Goal: Task Accomplishment & Management: Use online tool/utility

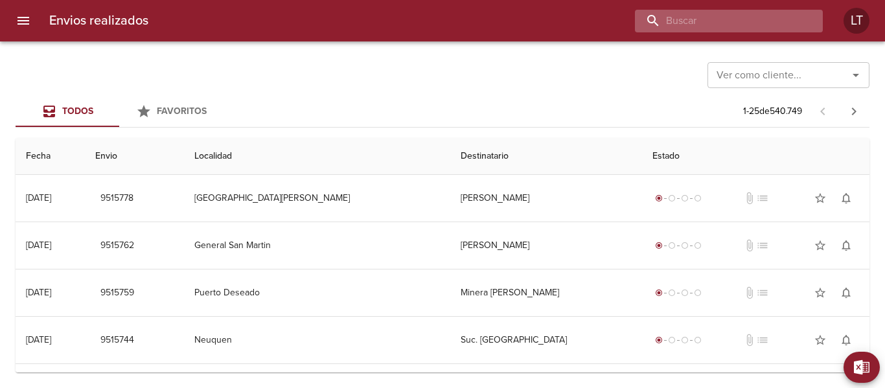
click at [774, 25] on input "buscar" at bounding box center [718, 21] width 166 height 23
type input "9479716"
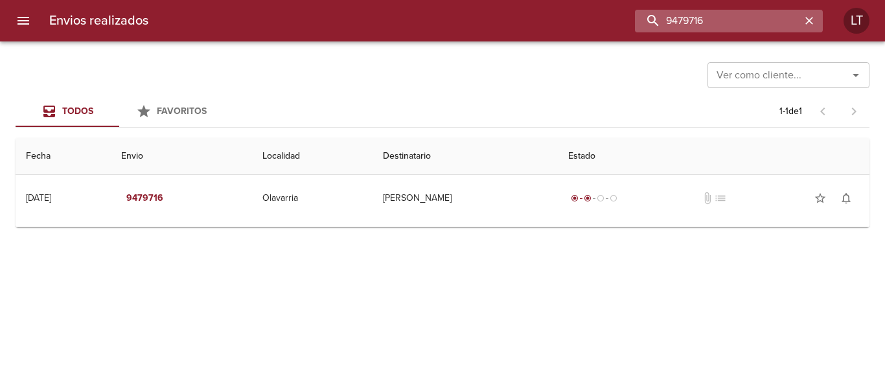
click at [774, 25] on input "9479716" at bounding box center [718, 21] width 166 height 23
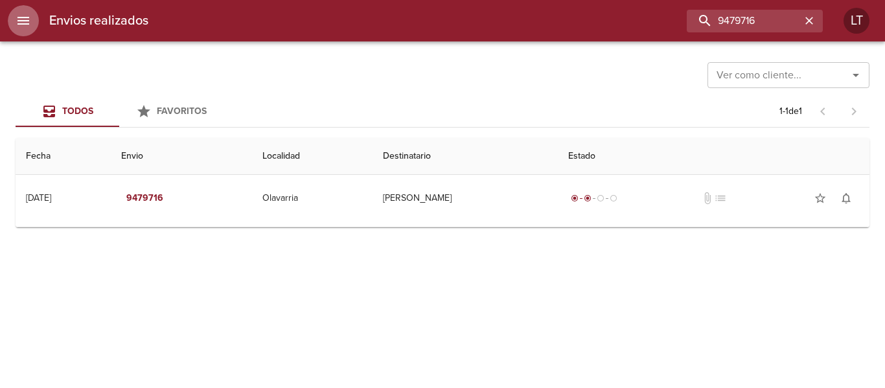
click at [17, 27] on icon "menu" at bounding box center [24, 21] width 16 height 16
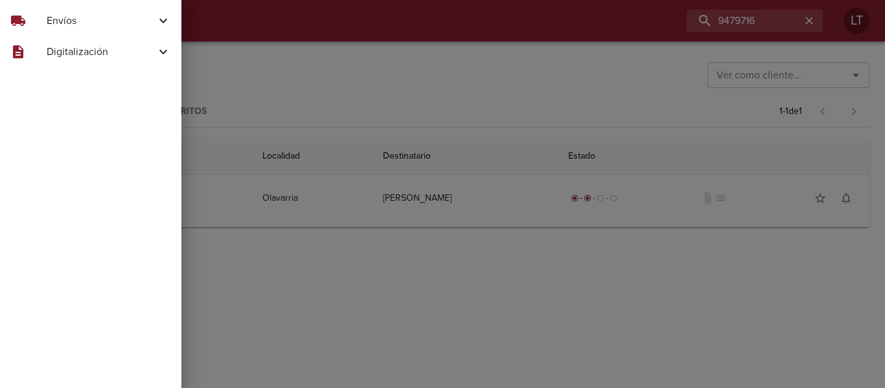
click at [54, 13] on span "Envíos" at bounding box center [101, 21] width 109 height 16
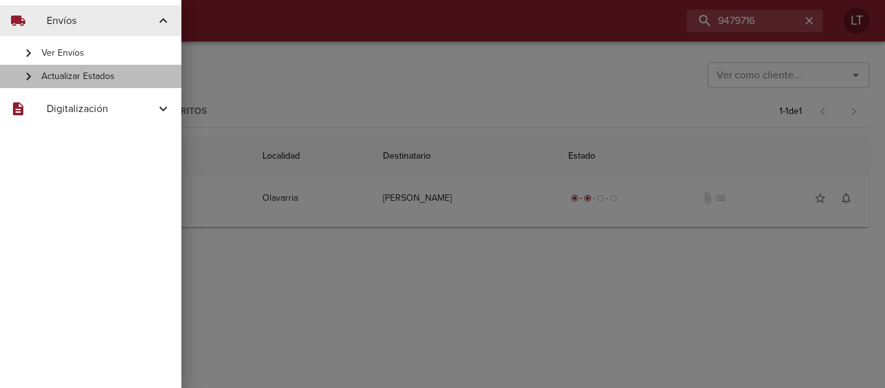
click at [88, 78] on span "Actualizar Estados" at bounding box center [106, 76] width 130 height 13
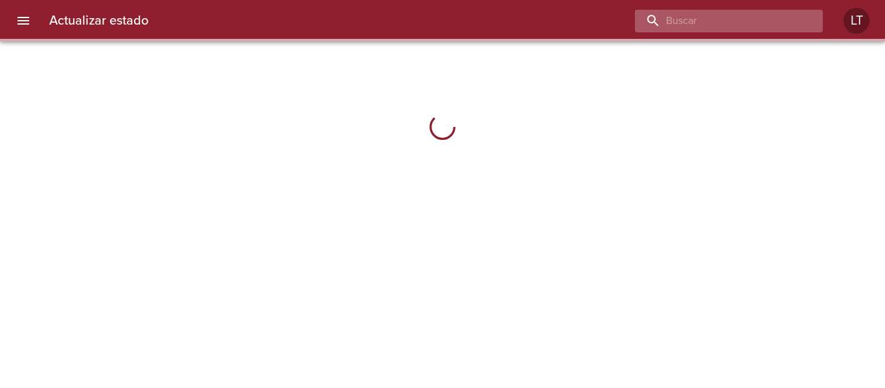
click at [754, 25] on input "buscar" at bounding box center [718, 21] width 166 height 23
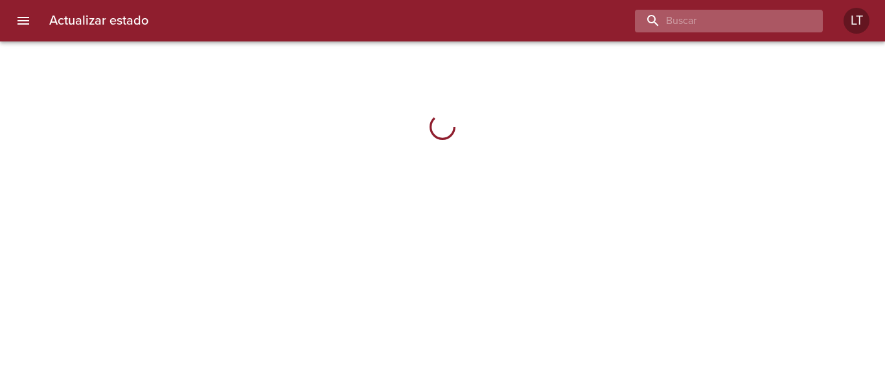
paste input "9479716"
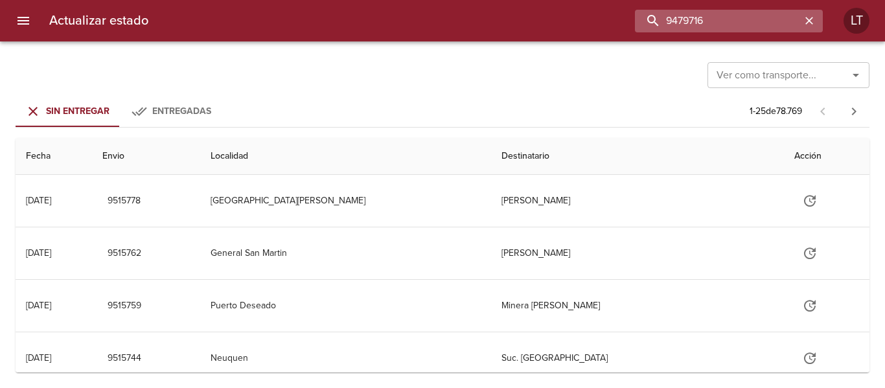
type input "9479716"
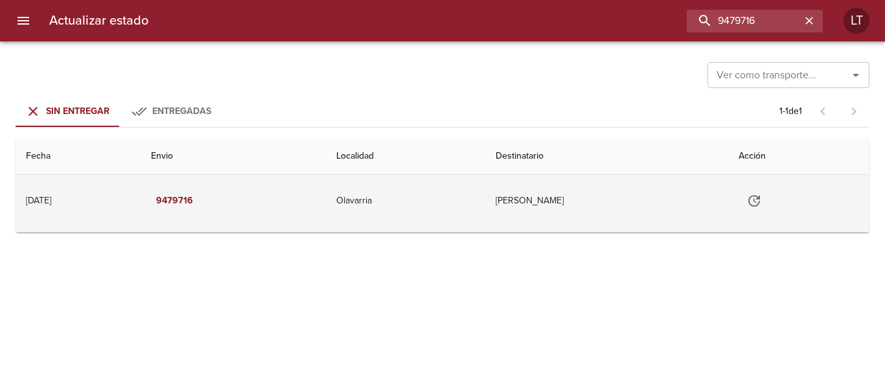
click at [760, 200] on icon "Tabla de envíos del cliente" at bounding box center [754, 201] width 12 height 12
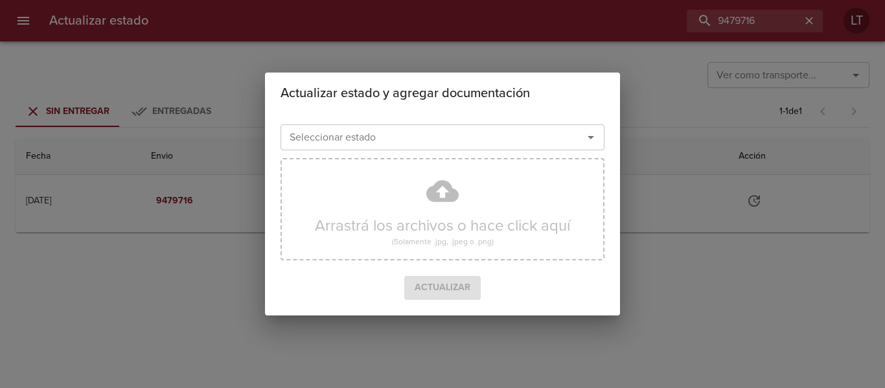
click at [316, 123] on div "Seleccionar estado Seleccionar estado" at bounding box center [443, 136] width 324 height 34
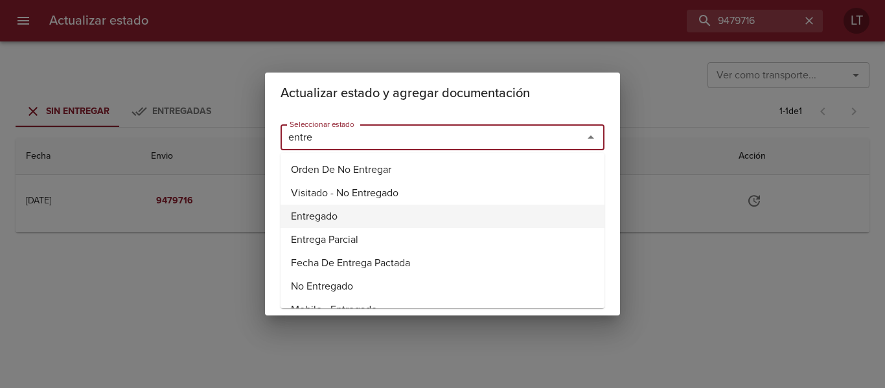
click at [318, 207] on li "Entregado" at bounding box center [443, 216] width 324 height 23
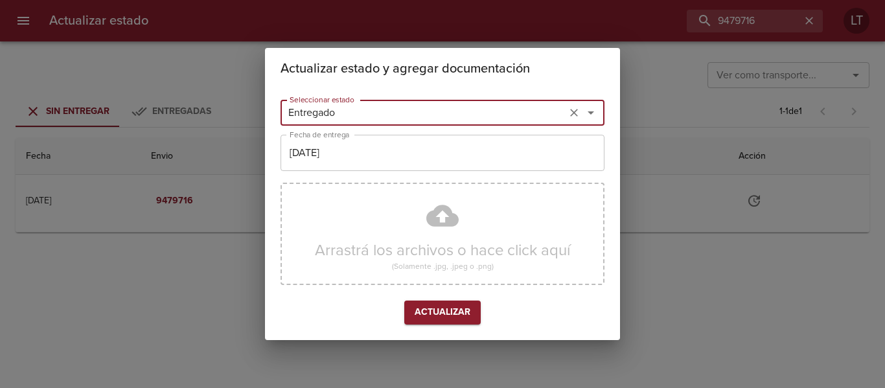
type input "Entregado"
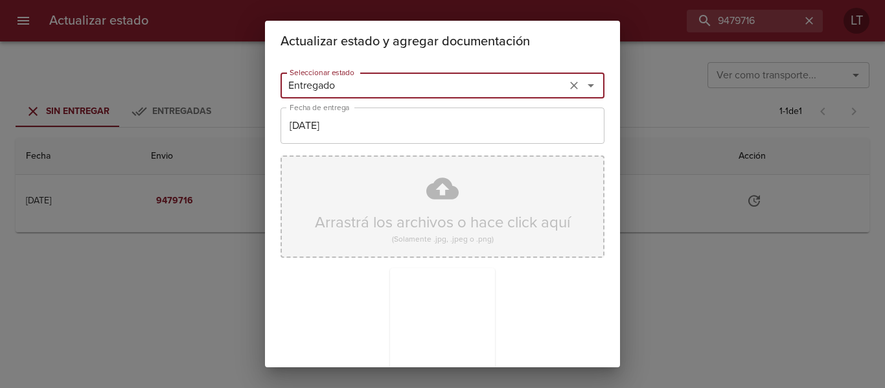
scroll to position [121, 0]
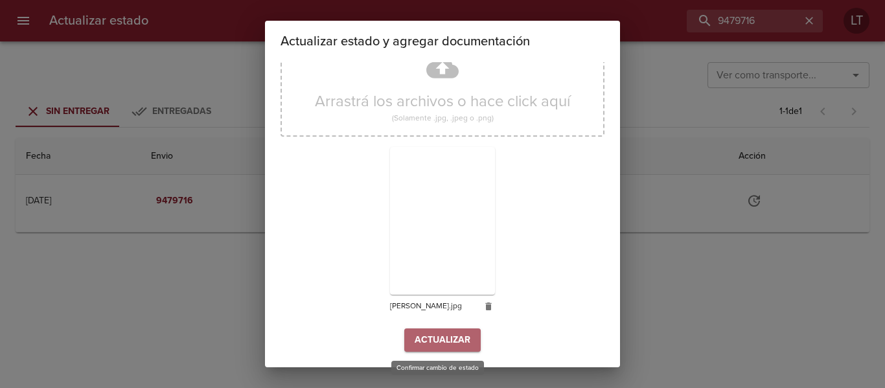
click at [464, 348] on span "Actualizar" at bounding box center [443, 340] width 56 height 16
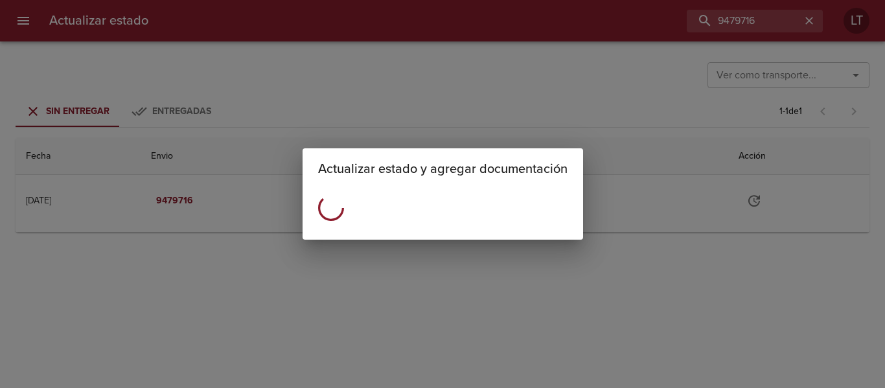
scroll to position [0, 0]
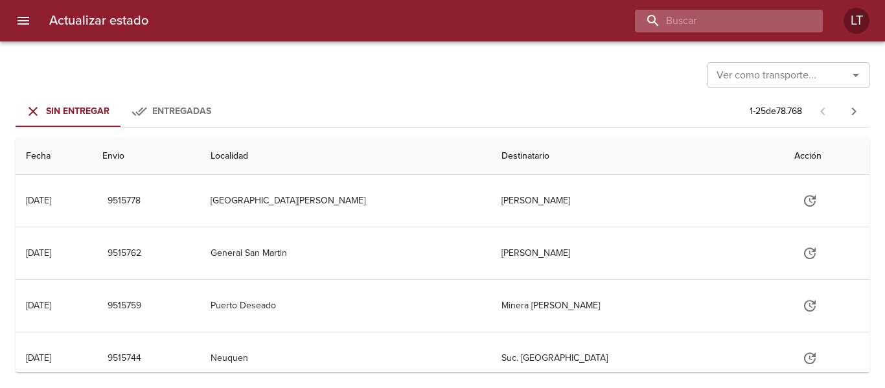
click at [741, 22] on input "buscar" at bounding box center [718, 21] width 166 height 23
type input "9474299"
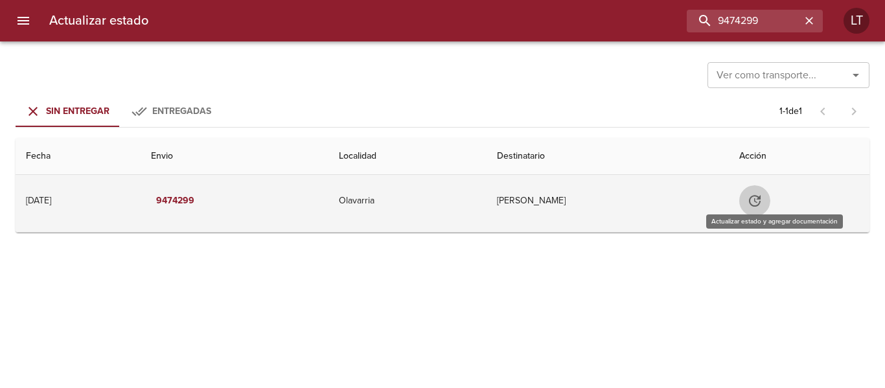
click at [763, 203] on icon "Tabla de envíos del cliente" at bounding box center [755, 201] width 16 height 16
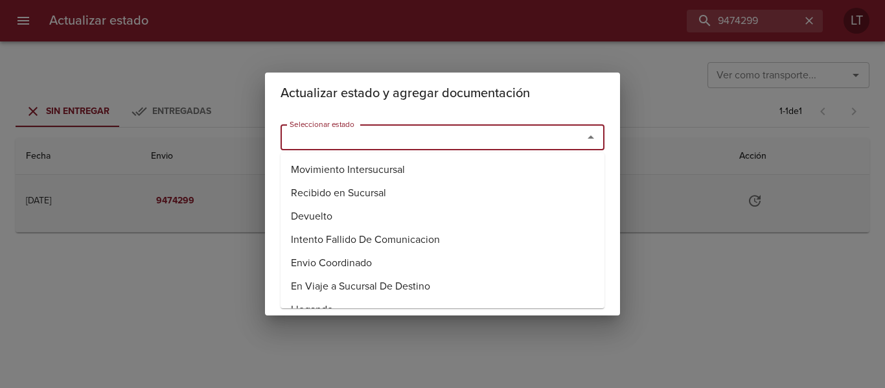
click at [426, 142] on input "Seleccionar estado" at bounding box center [423, 137] width 278 height 18
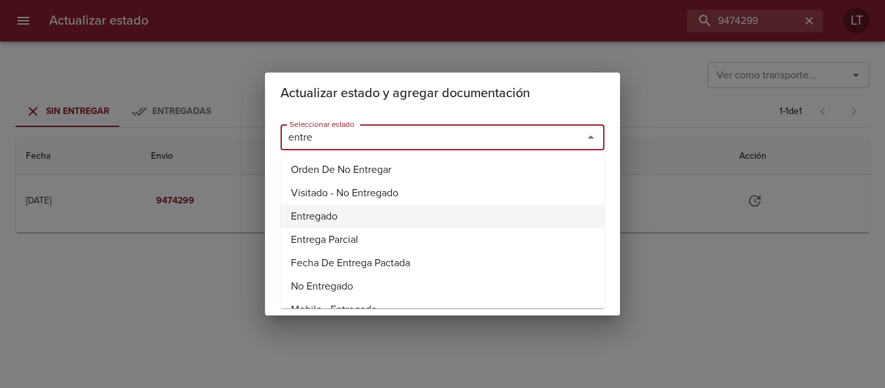
click at [324, 211] on li "Entregado" at bounding box center [443, 216] width 324 height 23
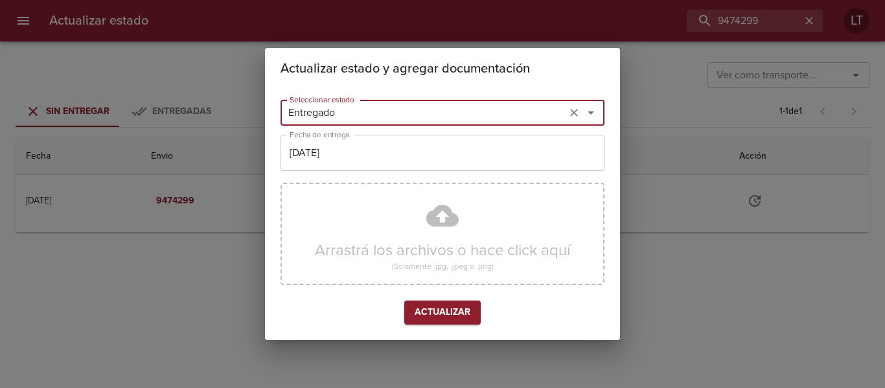
type input "Entregado"
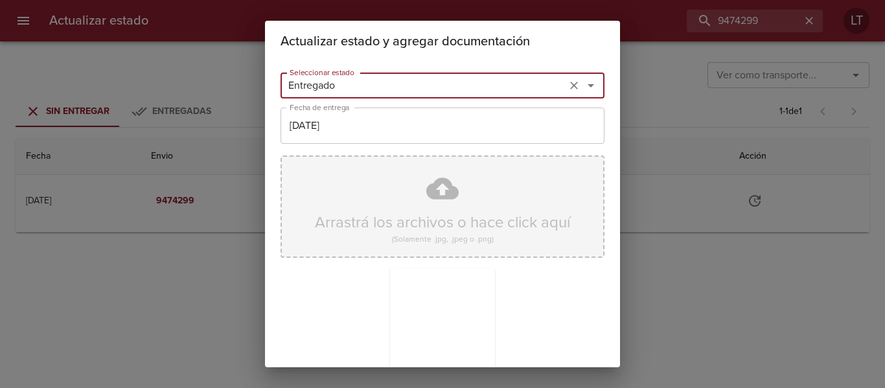
scroll to position [121, 0]
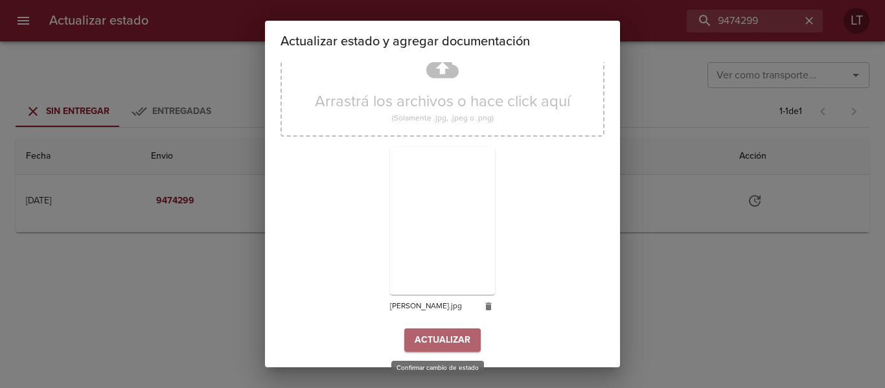
click at [452, 334] on span "Actualizar" at bounding box center [443, 340] width 56 height 16
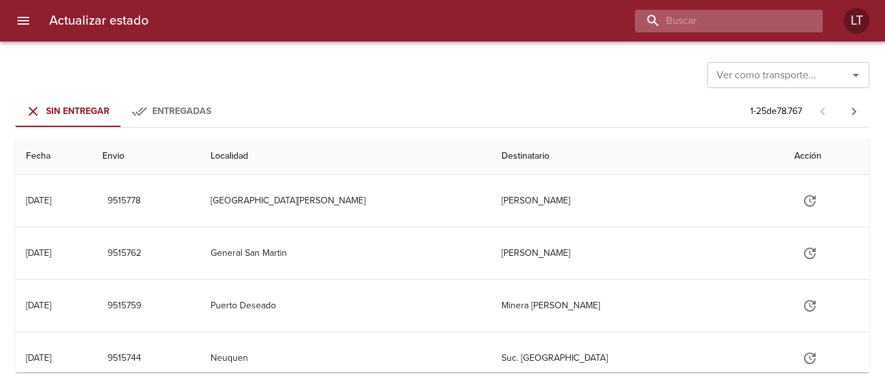
click at [765, 32] on input "buscar" at bounding box center [718, 21] width 166 height 23
type input "9438284"
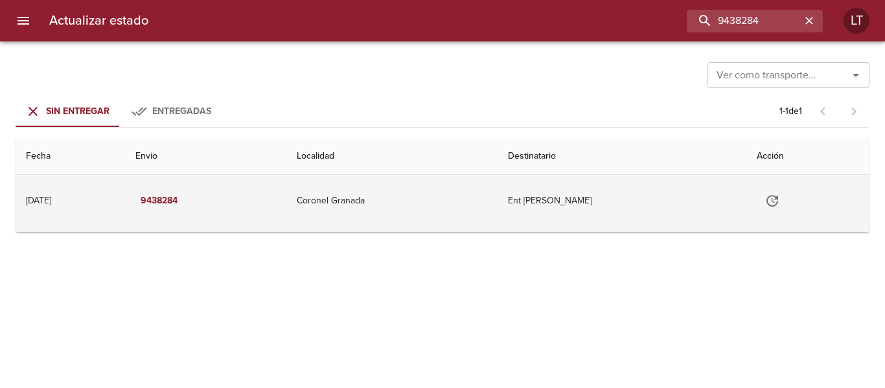
click at [776, 198] on icon "Tabla de envíos del cliente" at bounding box center [773, 201] width 16 height 16
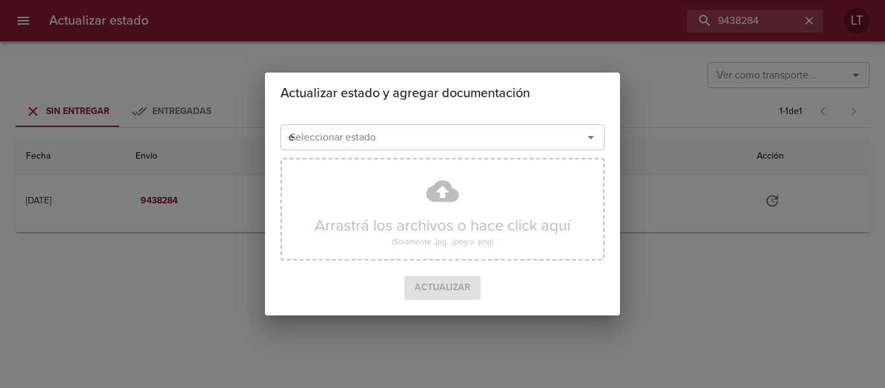
click at [452, 141] on input "e" at bounding box center [423, 137] width 278 height 18
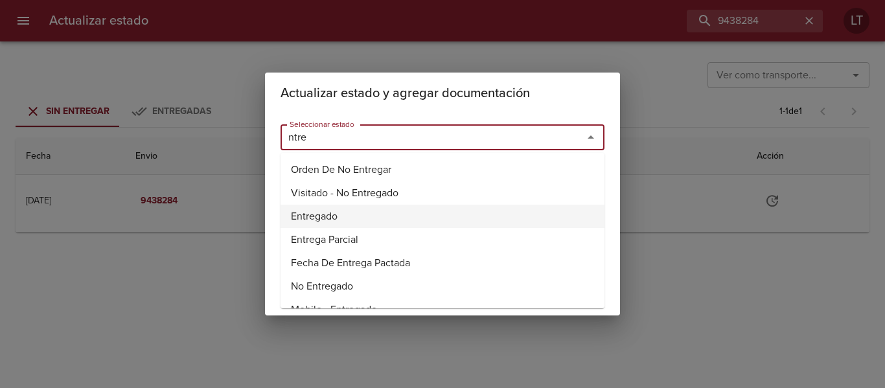
click at [332, 208] on li "Entregado" at bounding box center [443, 216] width 324 height 23
type input "Entregado"
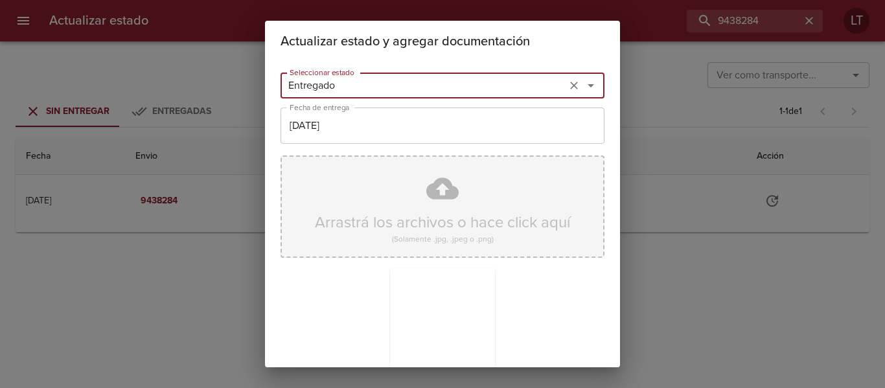
scroll to position [121, 0]
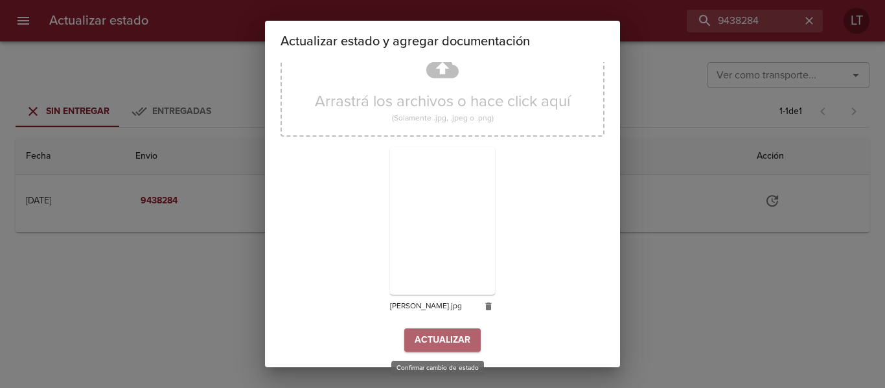
click at [444, 333] on span "Actualizar" at bounding box center [443, 340] width 56 height 16
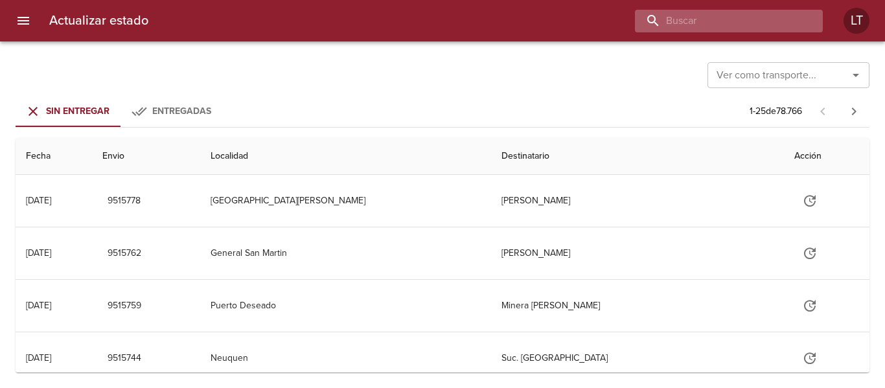
click at [737, 31] on input "buscar" at bounding box center [718, 21] width 166 height 23
type input "9480413"
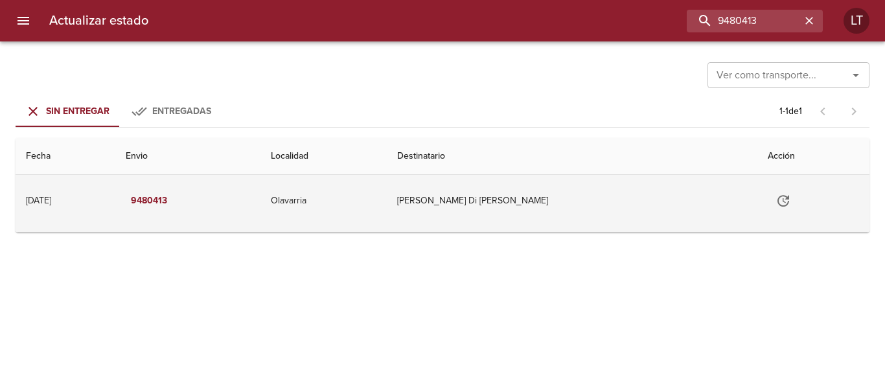
click at [768, 209] on button "Tabla de envíos del cliente" at bounding box center [783, 200] width 31 height 31
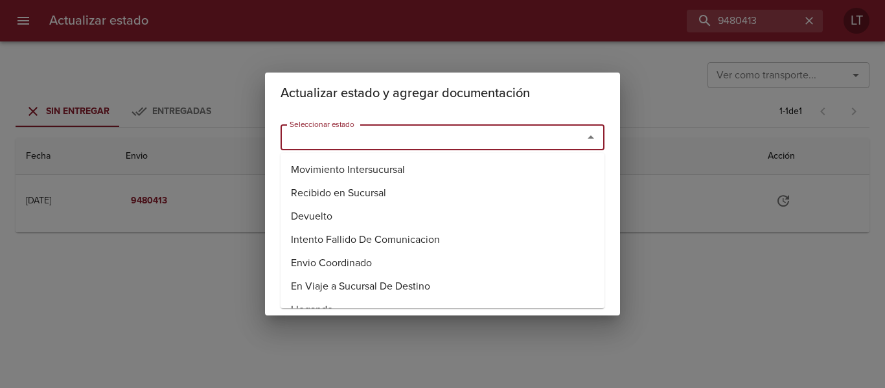
click at [456, 138] on input "Seleccionar estado" at bounding box center [423, 137] width 278 height 18
click at [347, 211] on li "Entregado" at bounding box center [443, 216] width 324 height 23
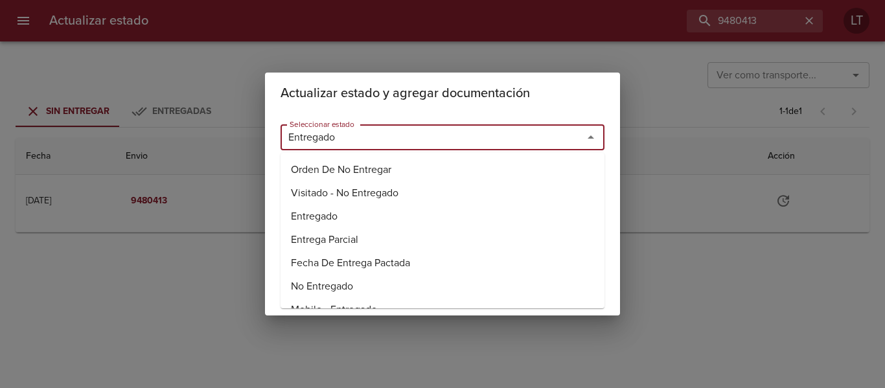
type input "Entregado"
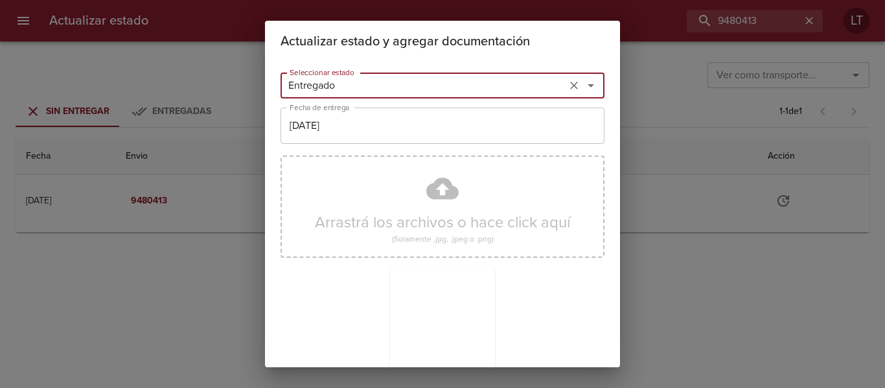
scroll to position [121, 0]
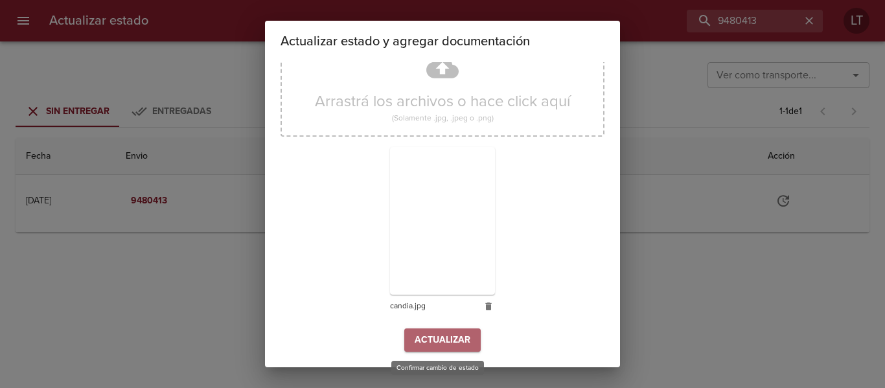
click at [450, 332] on span "Actualizar" at bounding box center [443, 340] width 56 height 16
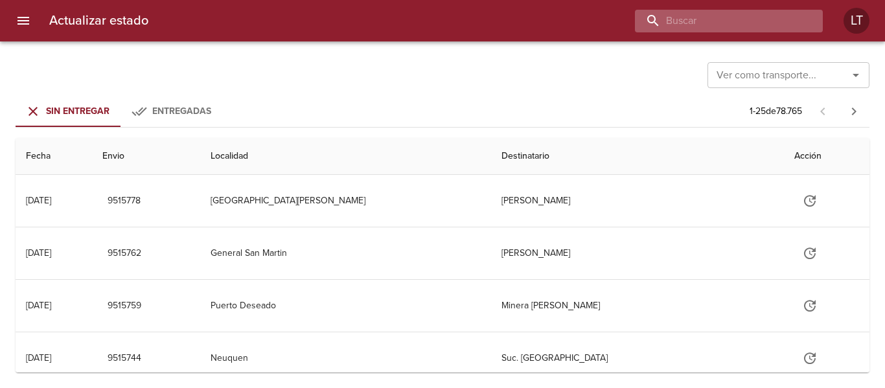
click at [772, 31] on input "buscar" at bounding box center [718, 21] width 166 height 23
type input "9487560"
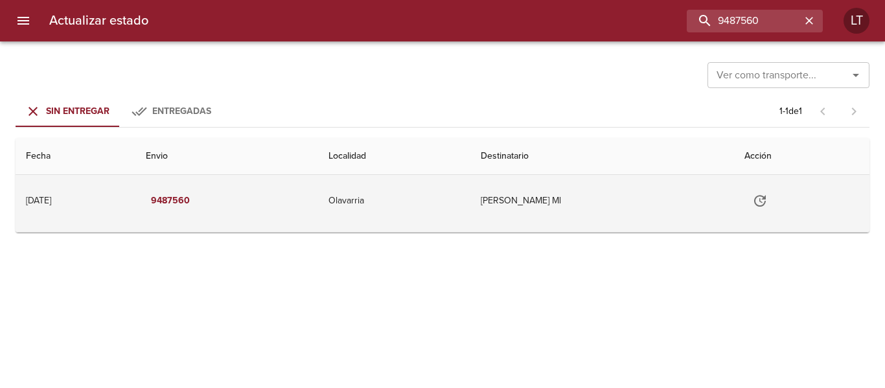
click at [776, 210] on button "Tabla de envíos del cliente" at bounding box center [760, 200] width 31 height 31
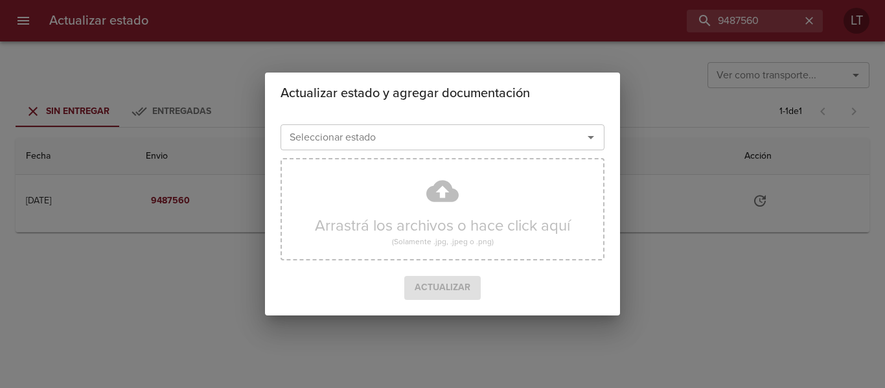
click at [505, 137] on input "Seleccionar estado" at bounding box center [423, 137] width 278 height 18
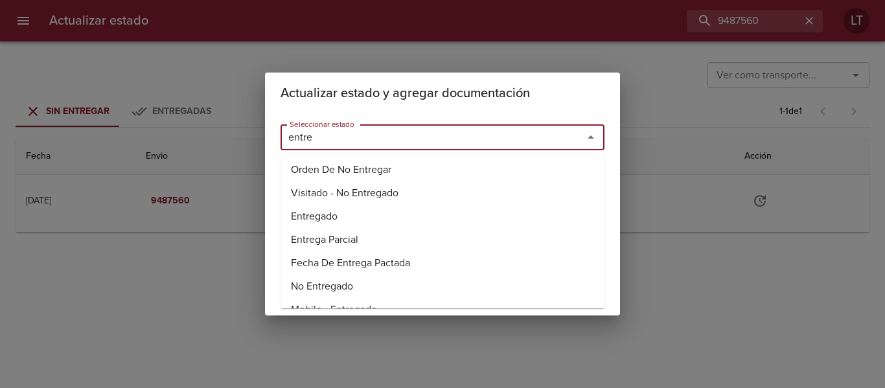
click at [332, 217] on li "Entregado" at bounding box center [443, 216] width 324 height 23
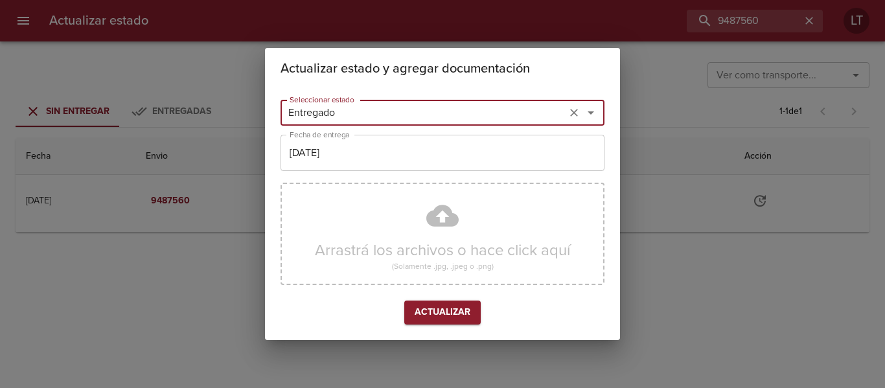
type input "Entregado"
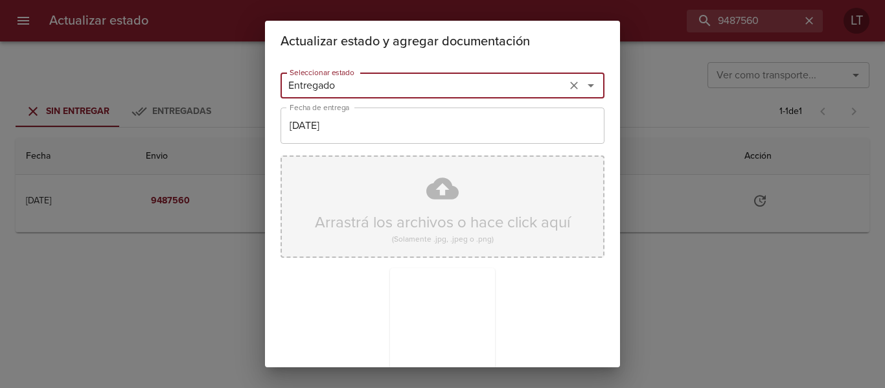
scroll to position [121, 0]
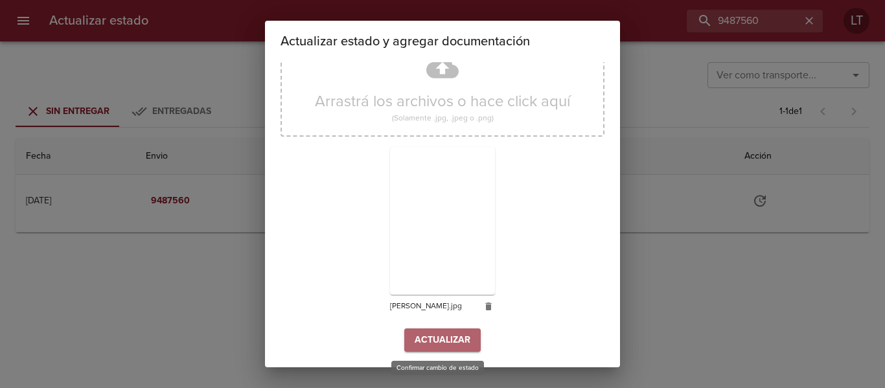
click at [450, 341] on span "Actualizar" at bounding box center [443, 340] width 56 height 16
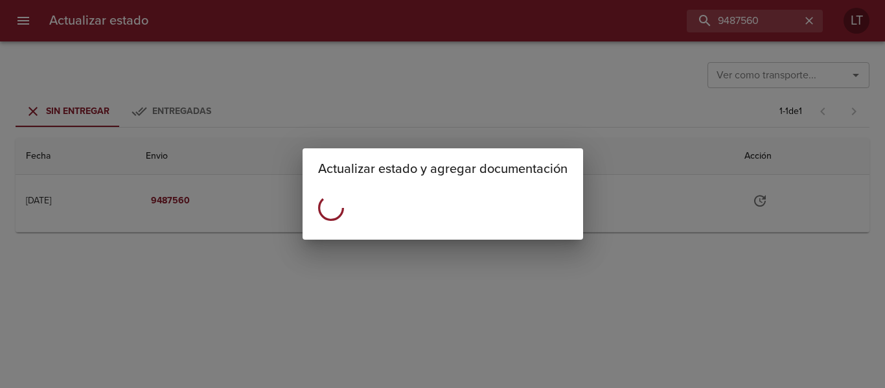
scroll to position [0, 0]
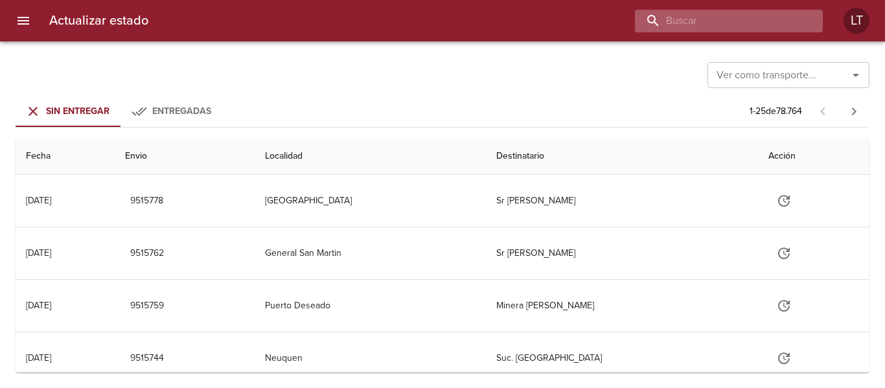
click at [767, 30] on input "buscar" at bounding box center [718, 21] width 166 height 23
type input "9485378"
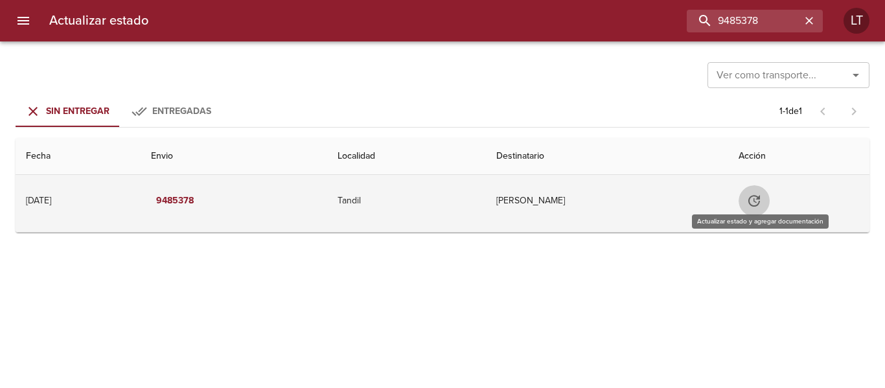
click at [762, 206] on icon "Tabla de envíos del cliente" at bounding box center [754, 201] width 16 height 16
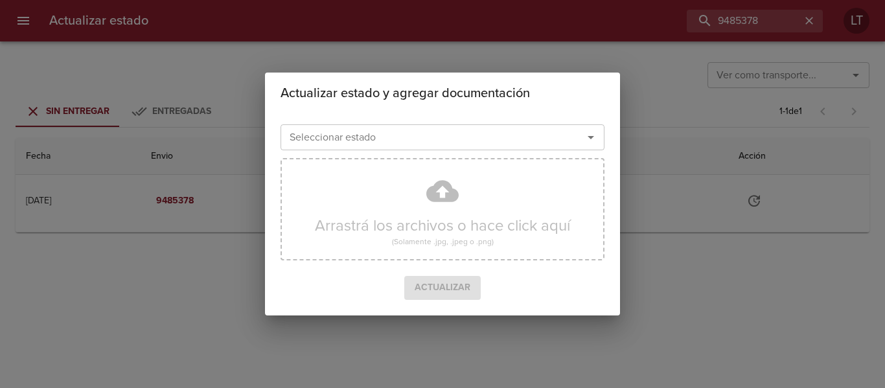
click at [537, 135] on input "Seleccionar estado" at bounding box center [423, 137] width 278 height 18
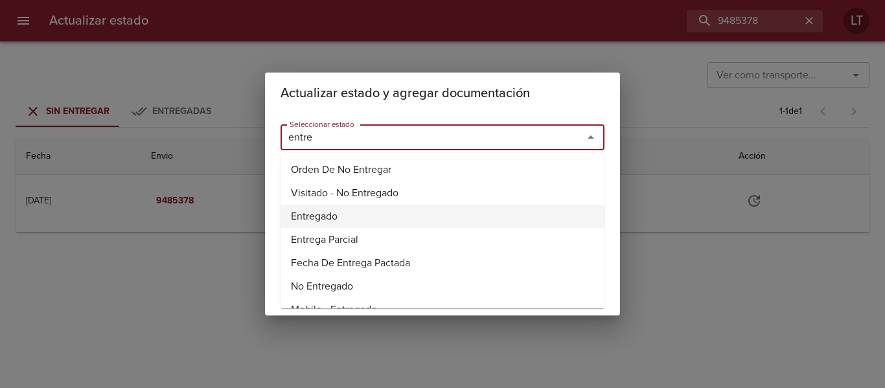
click at [306, 214] on li "Entregado" at bounding box center [443, 216] width 324 height 23
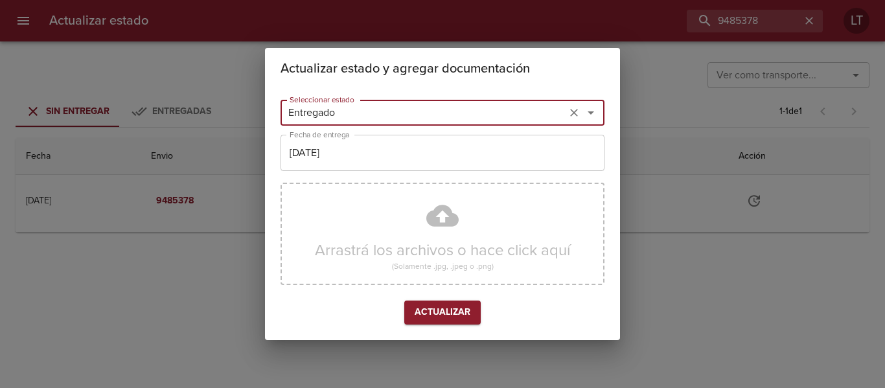
type input "Entregado"
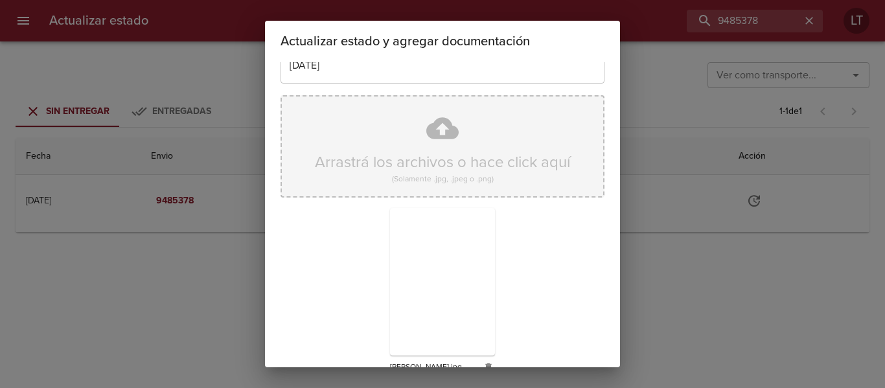
scroll to position [121, 0]
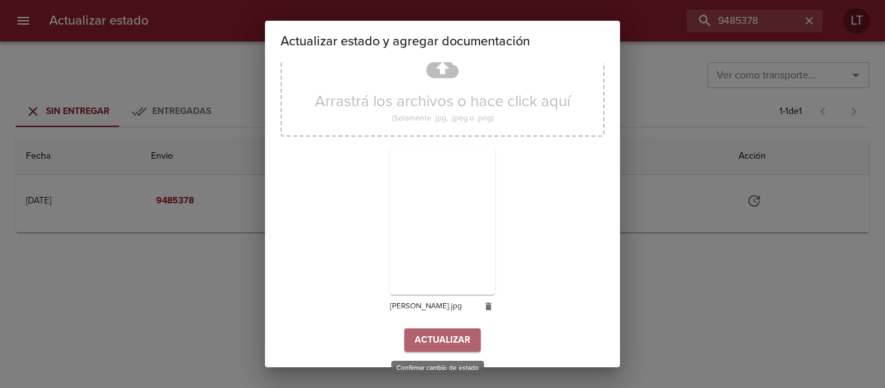
click at [460, 330] on button "Actualizar" at bounding box center [442, 341] width 76 height 24
